Goal: Information Seeking & Learning: Learn about a topic

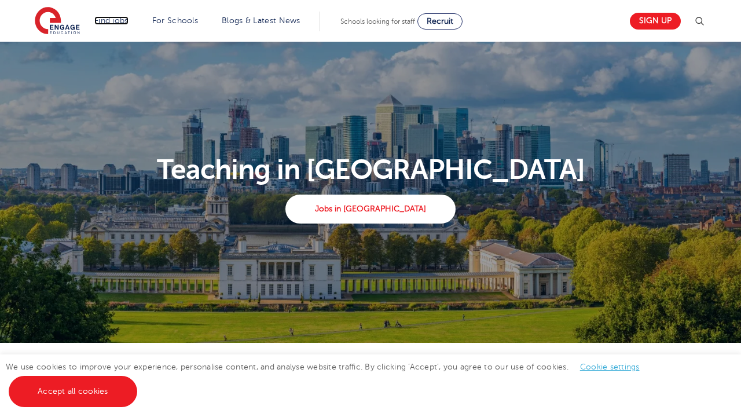
click at [112, 20] on link "Find jobs" at bounding box center [111, 20] width 34 height 9
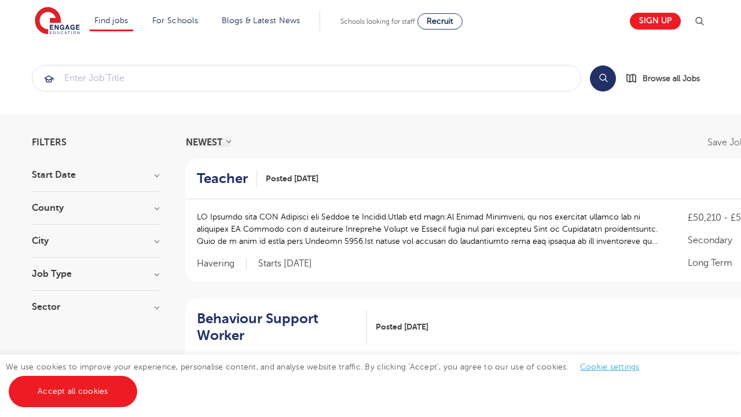
click at [0, 0] on link "Secondary school roles" at bounding box center [0, 0] width 0 height 0
click at [0, 0] on link "Teaching jobs in [GEOGRAPHIC_DATA]" at bounding box center [0, 0] width 0 height 0
click at [0, 0] on link "Secondary school roles" at bounding box center [0, 0] width 0 height 0
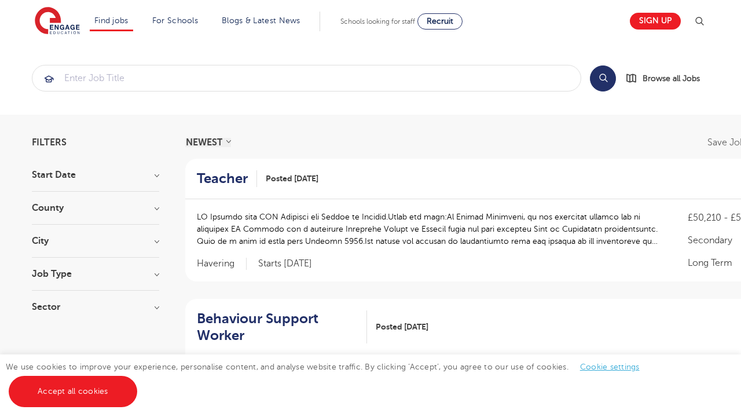
click at [0, 0] on link "Secondary school roles" at bounding box center [0, 0] width 0 height 0
